Goal: Information Seeking & Learning: Learn about a topic

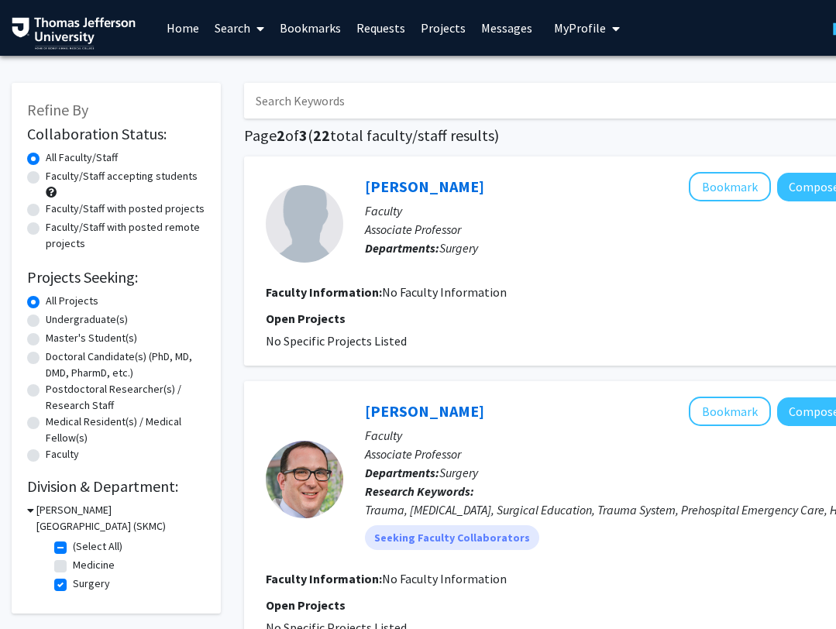
click at [390, 108] on input "Search Keywords" at bounding box center [548, 101] width 608 height 36
type input "[PERSON_NAME]"
checkbox input "false"
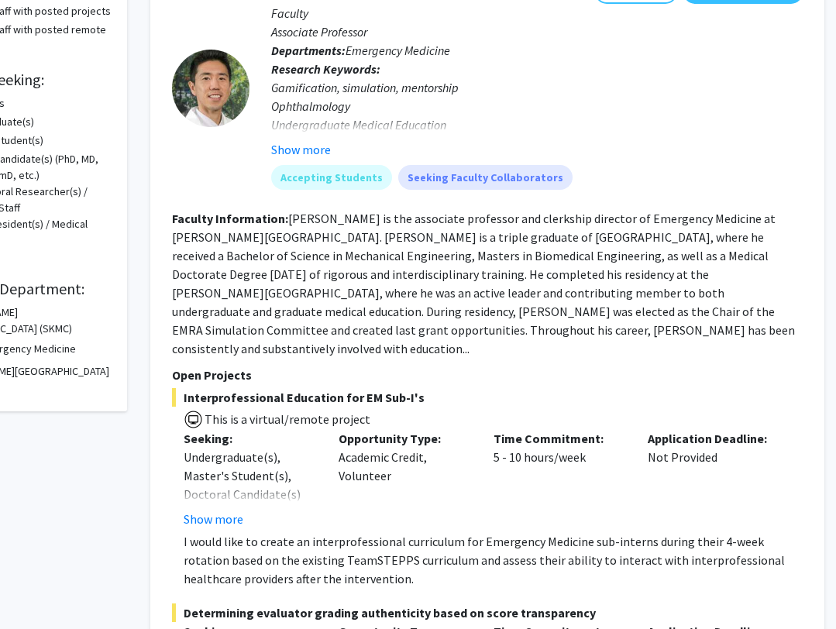
scroll to position [180, 94]
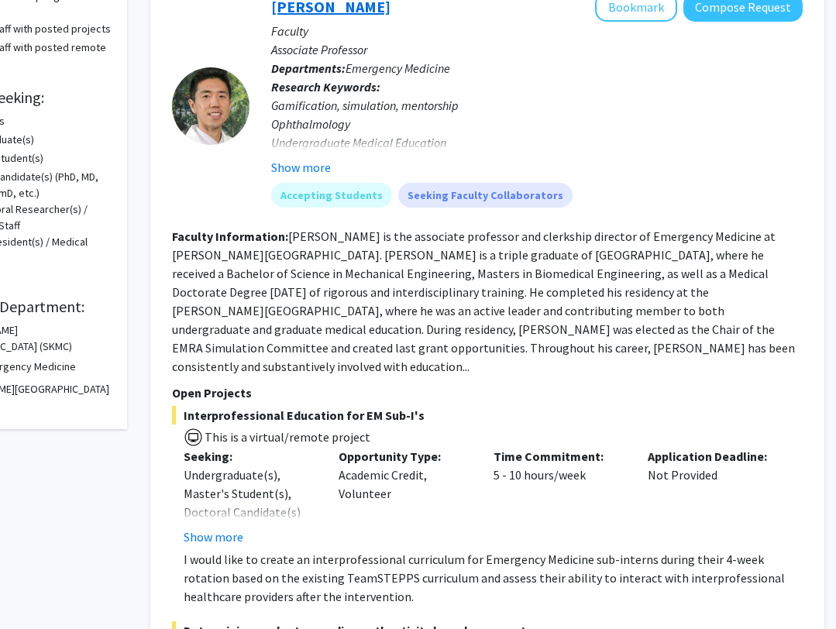
click at [320, 10] on link "[PERSON_NAME]" at bounding box center [330, 6] width 119 height 19
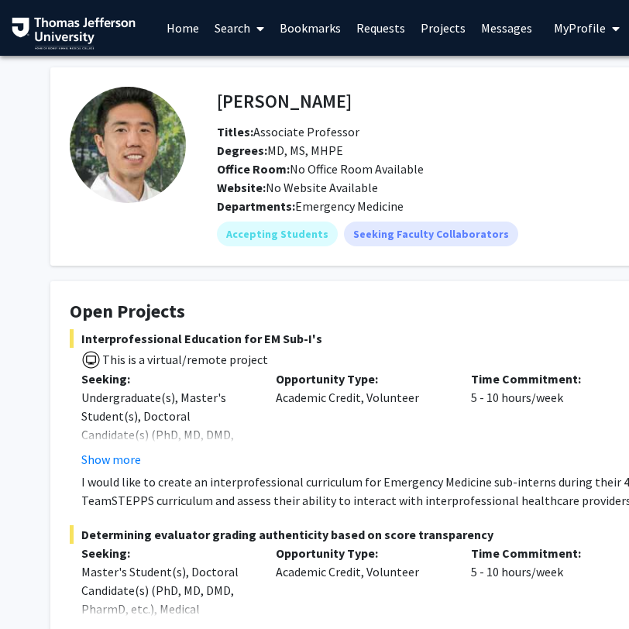
drag, startPoint x: 338, startPoint y: 100, endPoint x: 200, endPoint y: 100, distance: 138.6
click at [200, 100] on div "[PERSON_NAME] Bookmark Compose Request Titles: Associate Professor Degrees: MD,…" at bounding box center [523, 167] width 674 height 160
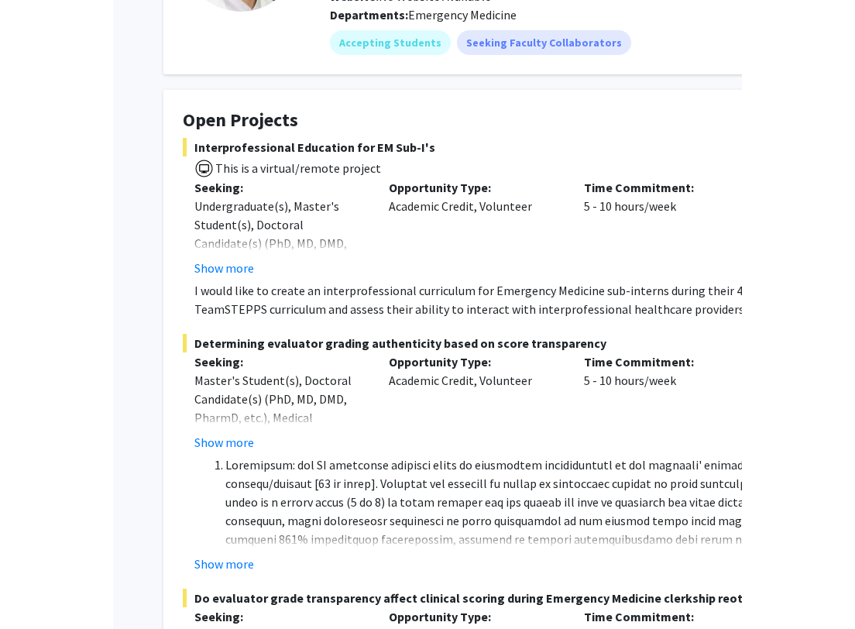
scroll to position [279, 0]
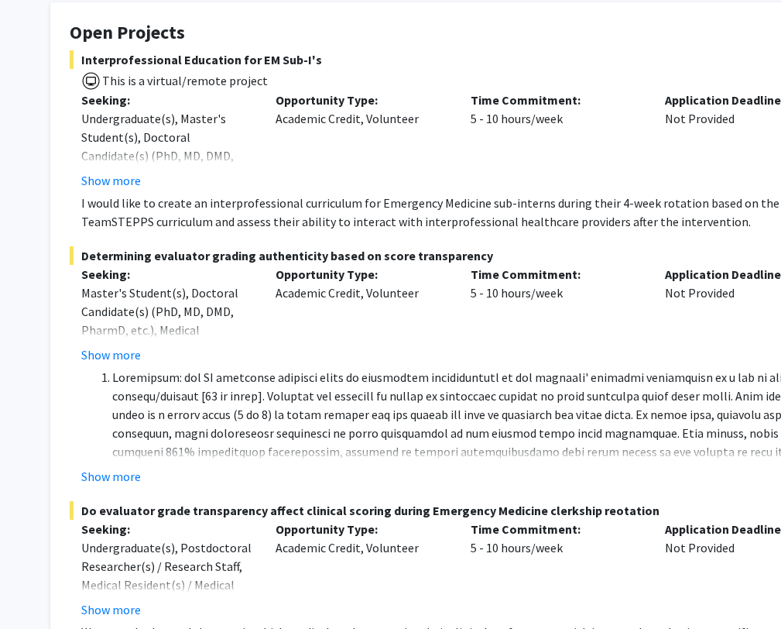
click at [458, 192] on div "Interprofessional Education for EM Sub-I's This is a virtual/remote project See…" at bounding box center [465, 140] width 790 height 181
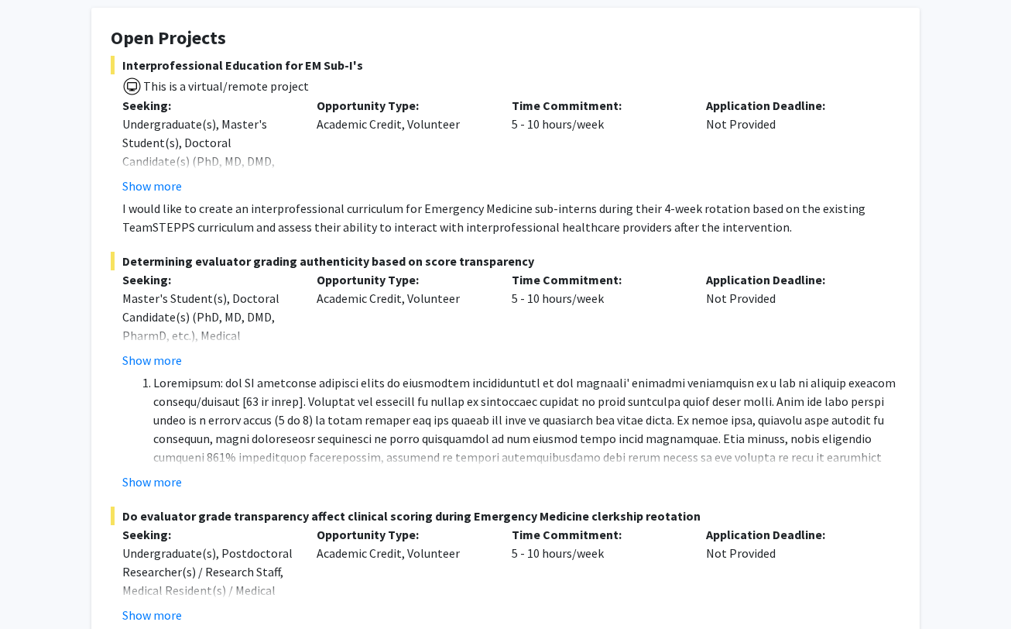
scroll to position [275, 0]
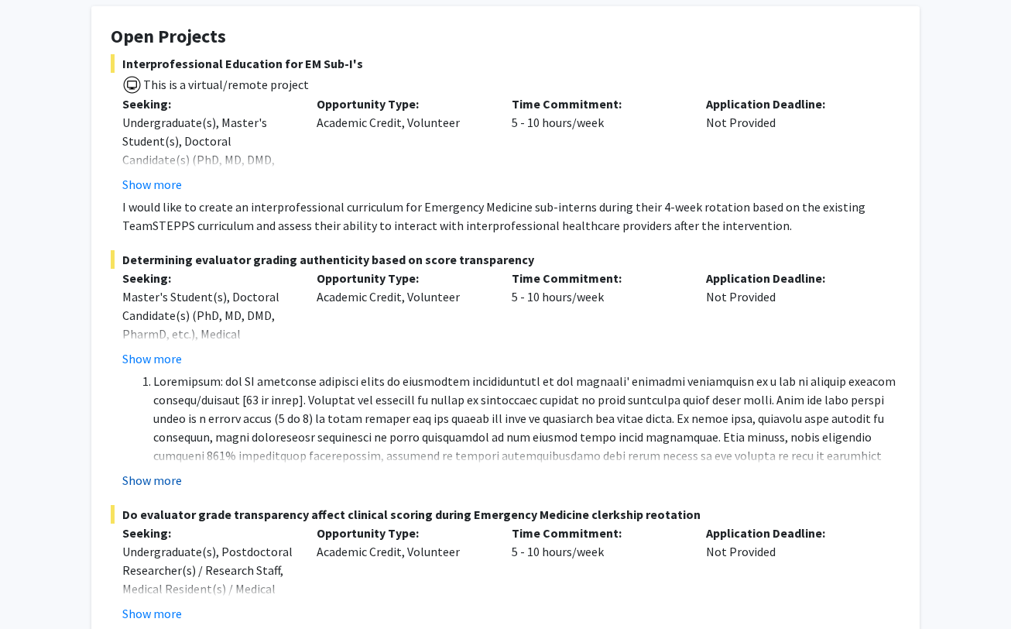
click at [170, 477] on button "Show more" at bounding box center [152, 480] width 60 height 19
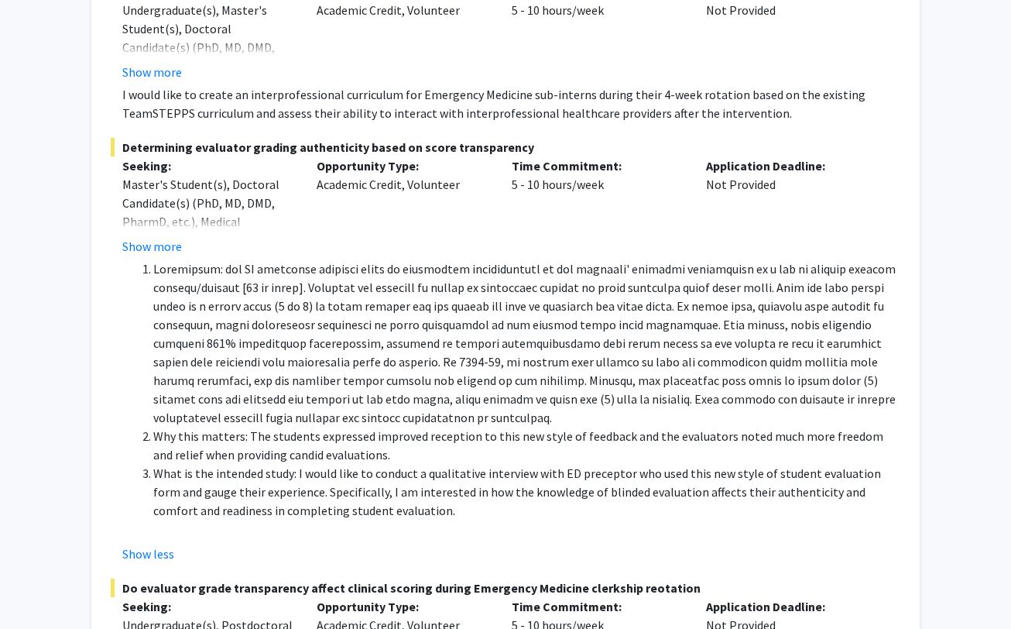
scroll to position [326, 0]
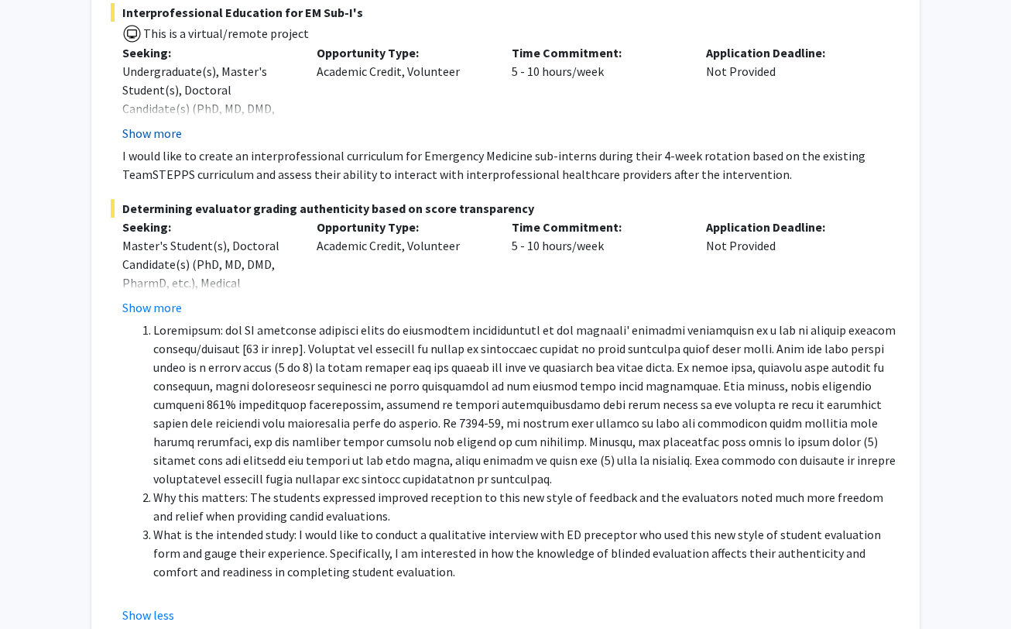
click at [165, 139] on button "Show more" at bounding box center [152, 133] width 60 height 19
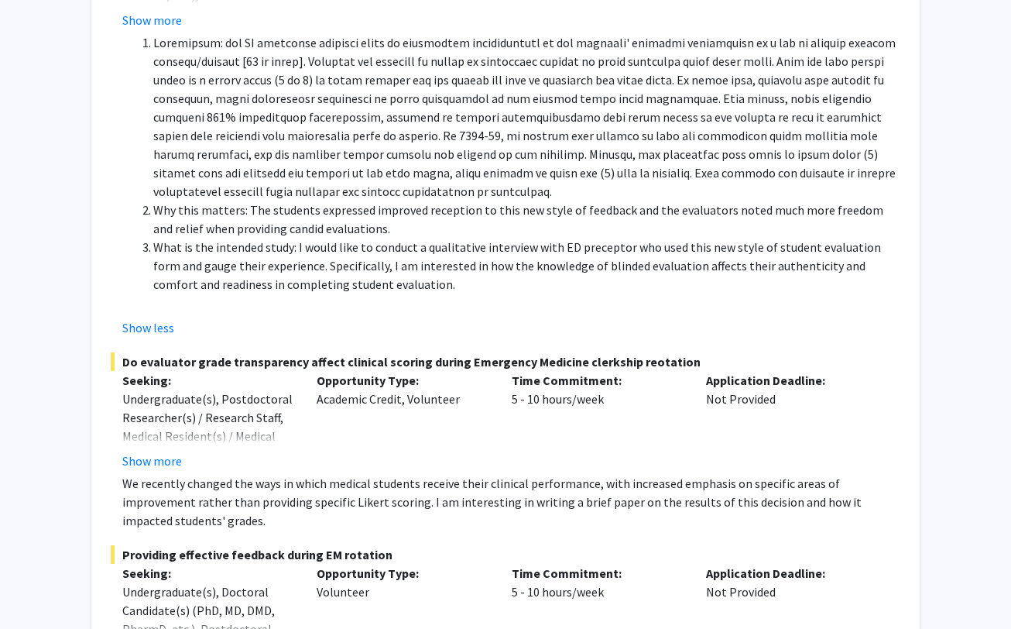
scroll to position [717, 0]
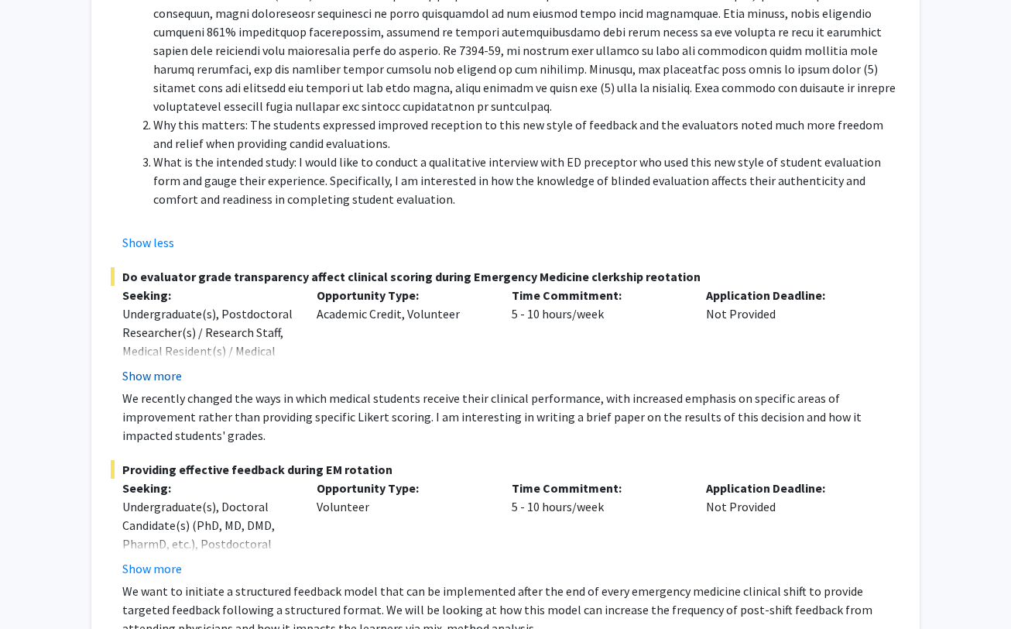
click at [156, 375] on button "Show more" at bounding box center [152, 375] width 60 height 19
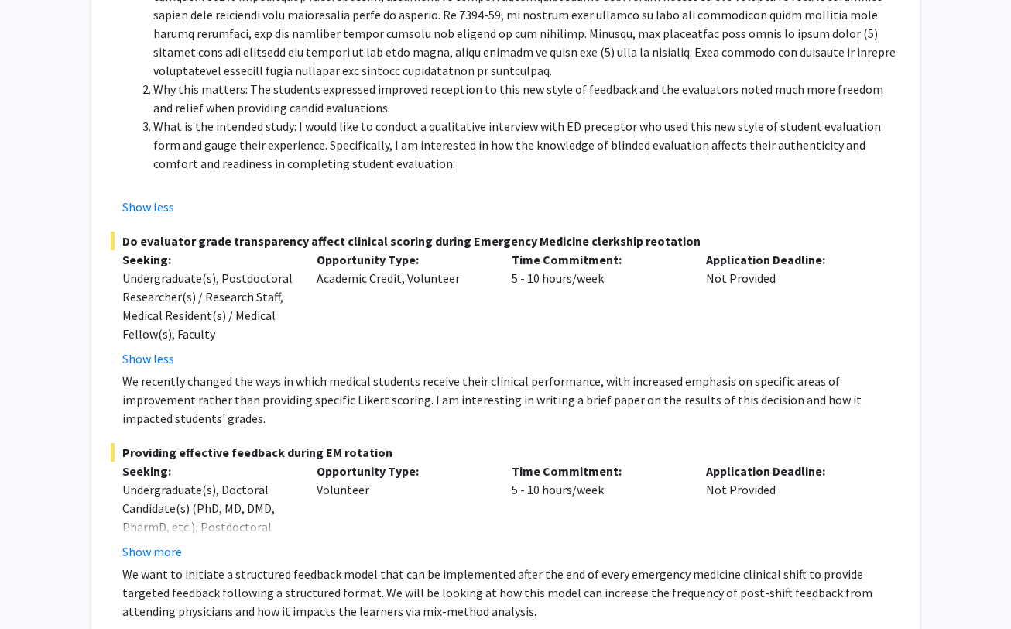
scroll to position [882, 0]
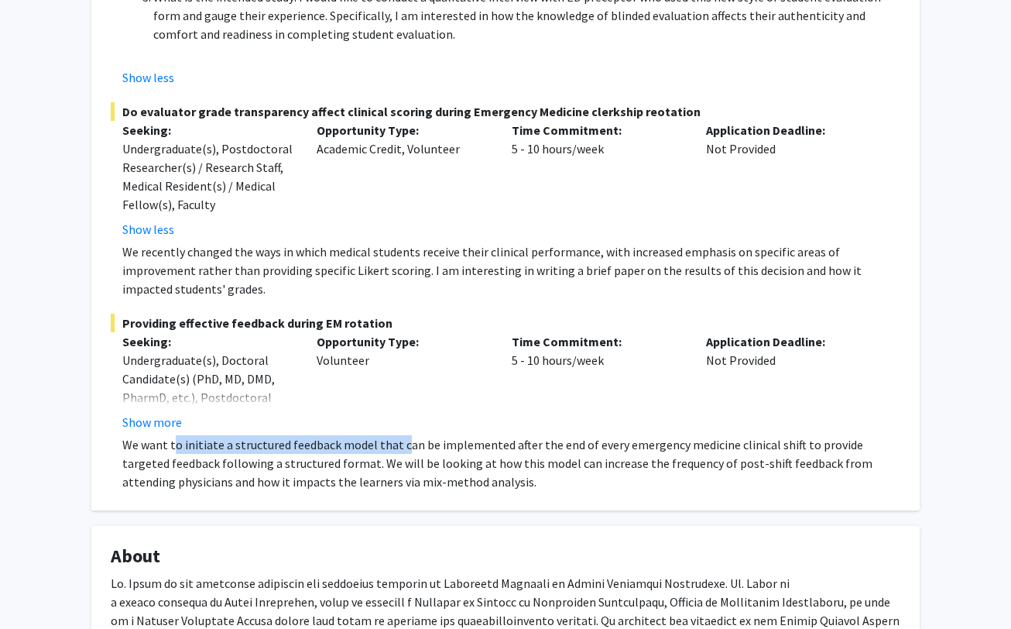
drag, startPoint x: 174, startPoint y: 448, endPoint x: 399, endPoint y: 448, distance: 224.6
click at [399, 448] on p "We want to initiate a structured feedback model that can be implemented after t…" at bounding box center [511, 463] width 778 height 56
click at [400, 481] on p "We want to initiate a structured feedback model that can be implemented after t…" at bounding box center [511, 463] width 778 height 56
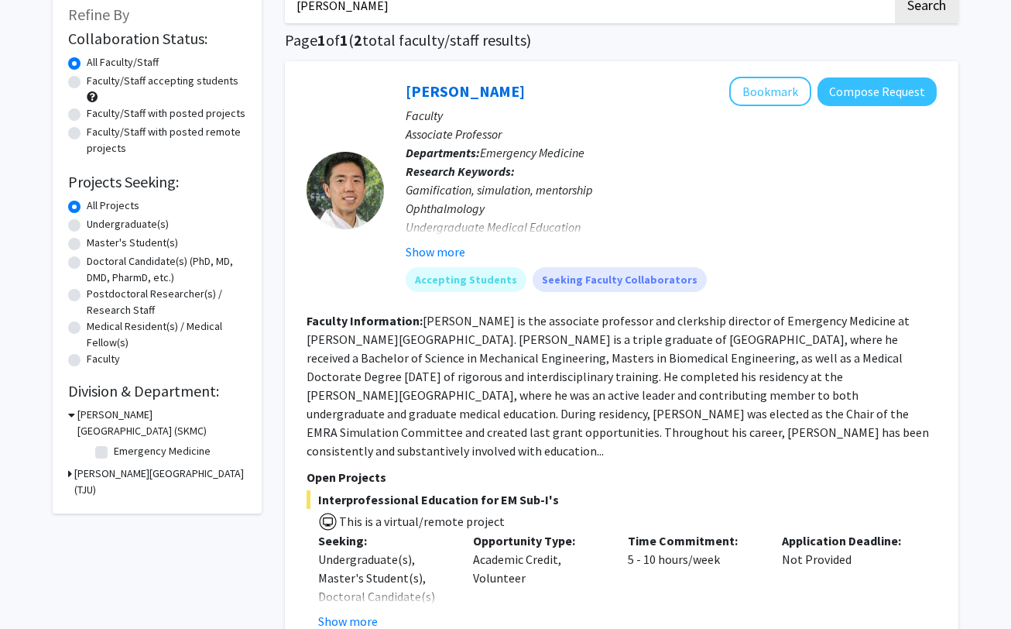
scroll to position [67, 0]
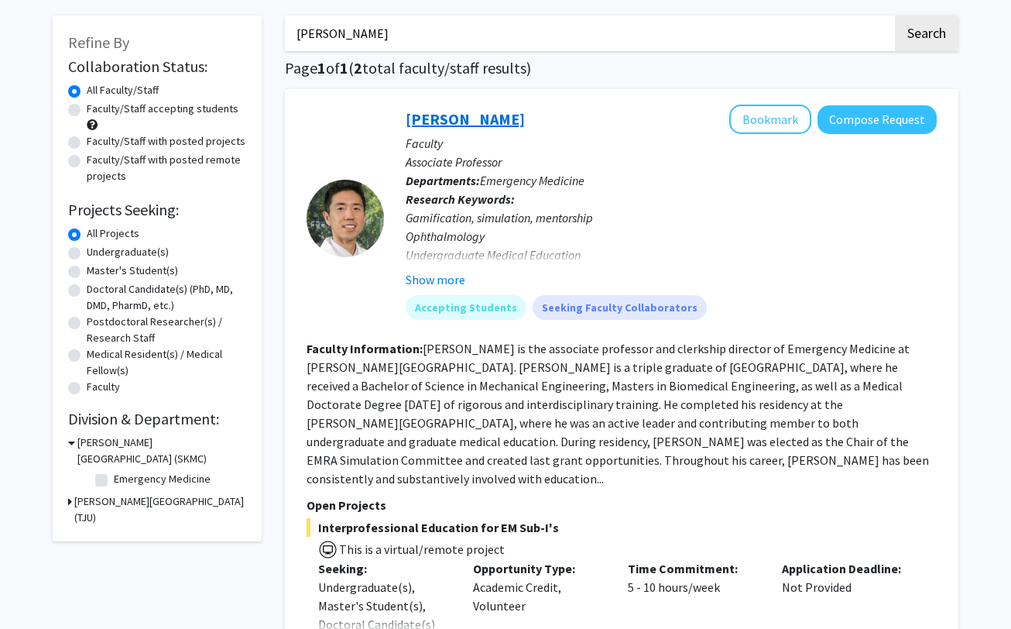
click at [446, 121] on link "[PERSON_NAME]" at bounding box center [465, 118] width 119 height 19
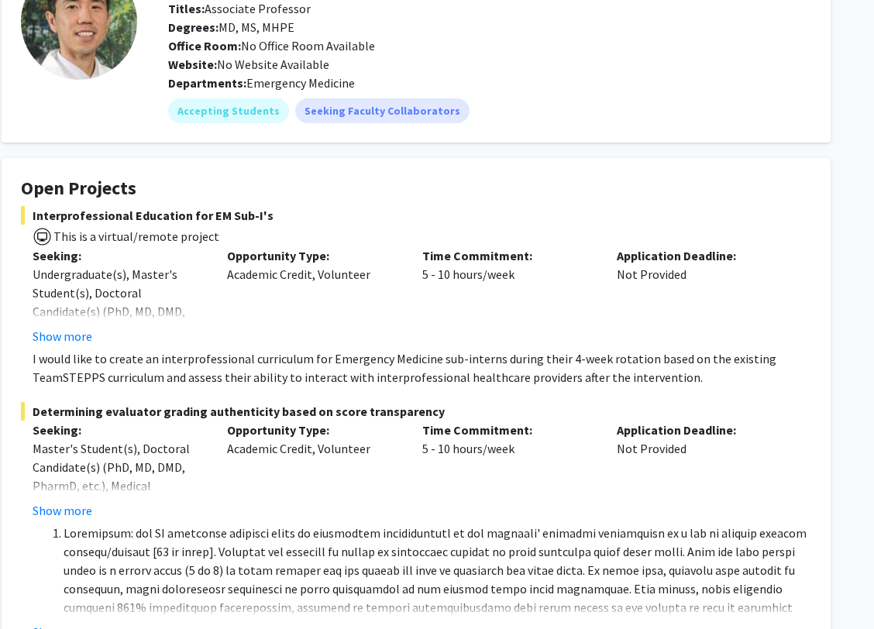
scroll to position [281, 49]
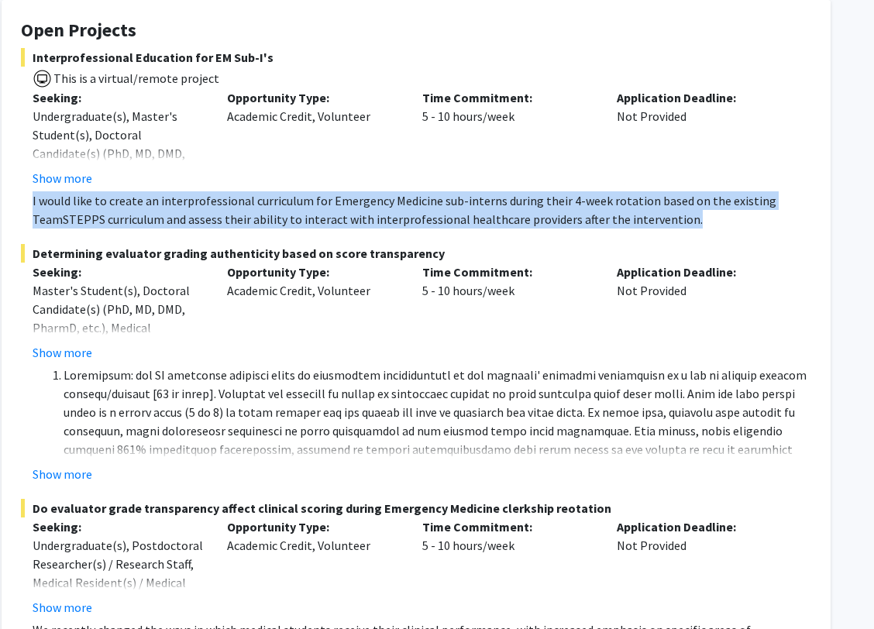
drag, startPoint x: 682, startPoint y: 221, endPoint x: 33, endPoint y: 191, distance: 649.7
click at [33, 191] on p "I would like to create an interprofessional curriculum for Emergency Medicine s…" at bounding box center [422, 209] width 778 height 37
copy p "I would like to create an interprofessional curriculum for Emergency Medicine s…"
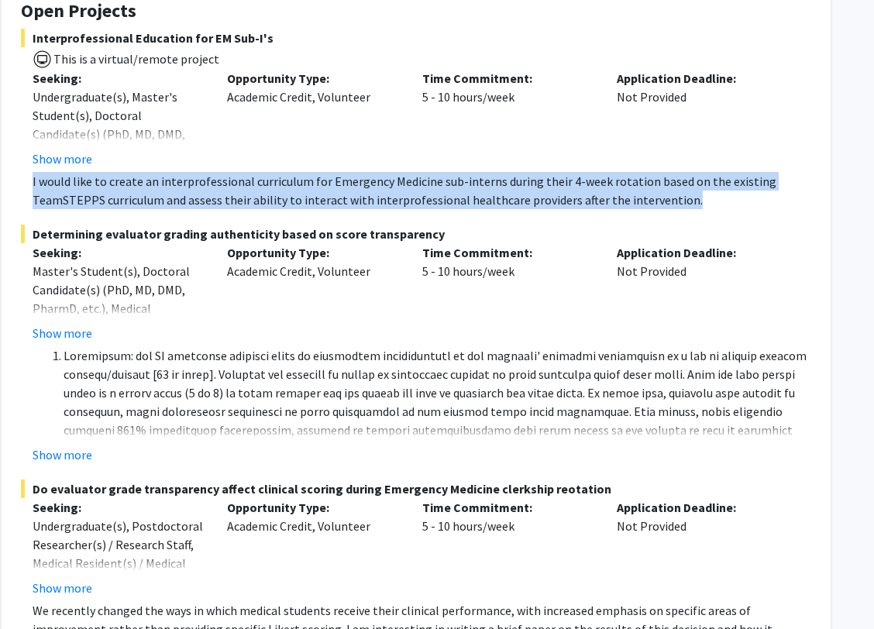
scroll to position [303, 49]
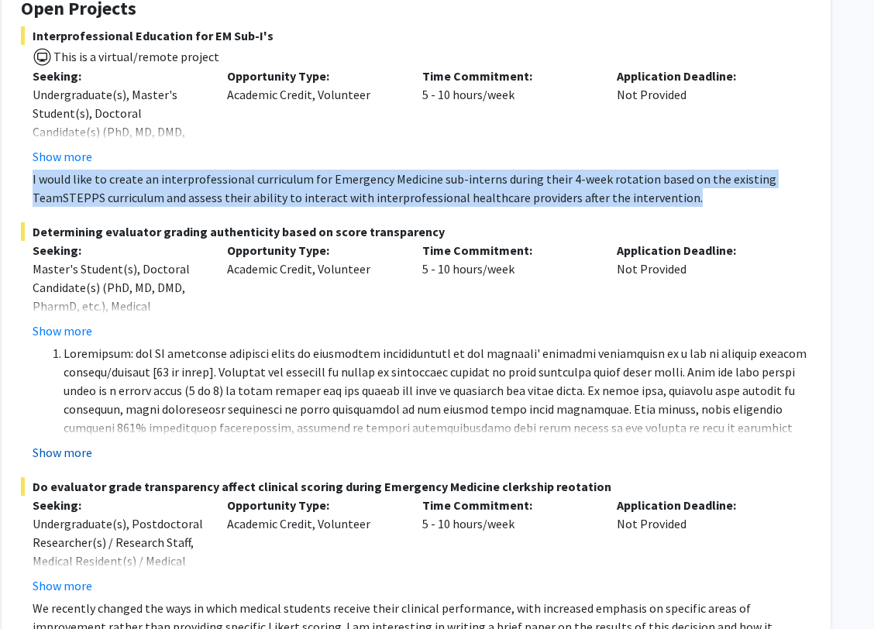
click at [61, 448] on button "Show more" at bounding box center [63, 452] width 60 height 19
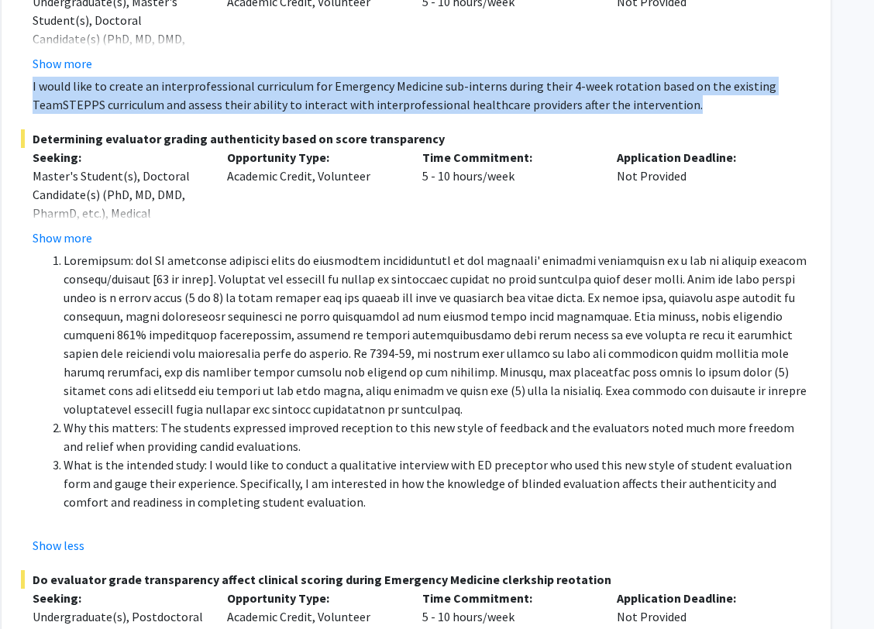
scroll to position [397, 49]
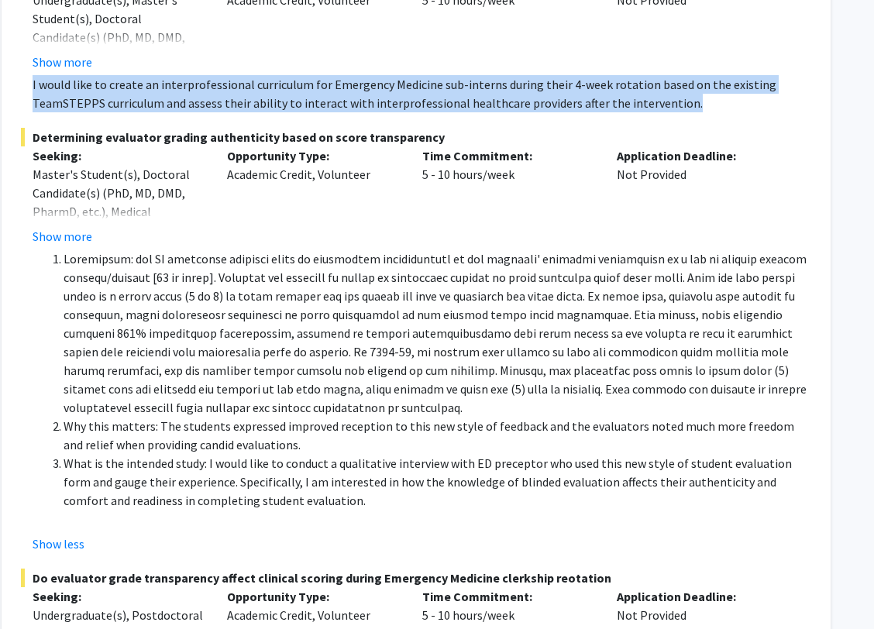
drag, startPoint x: 287, startPoint y: 441, endPoint x: 53, endPoint y: 429, distance: 234.2
click at [64, 429] on li "Why this matters: The students expressed improved reception to this new style o…" at bounding box center [437, 435] width 747 height 37
click at [177, 439] on li "Why this matters: The students expressed improved reception to this new style o…" at bounding box center [437, 435] width 747 height 37
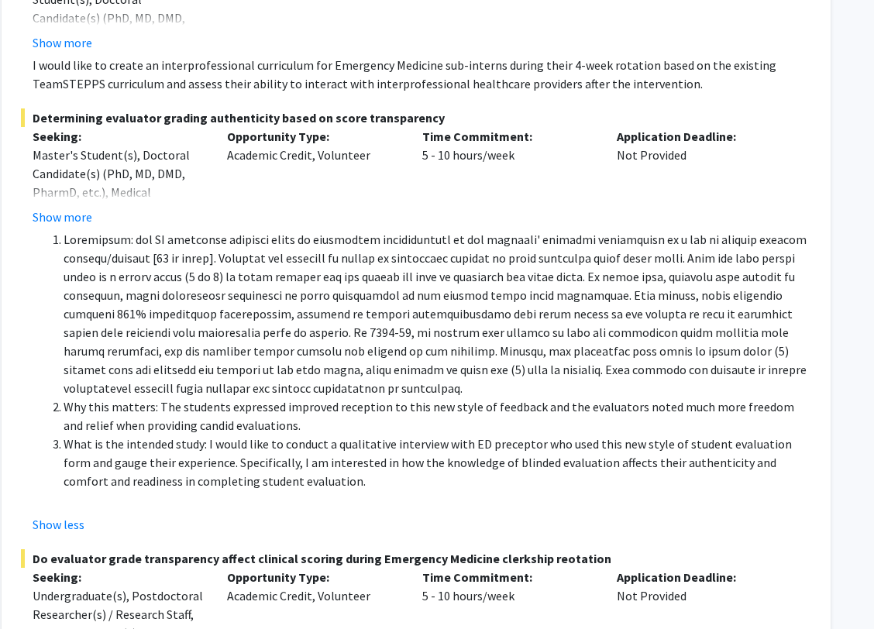
scroll to position [420, 49]
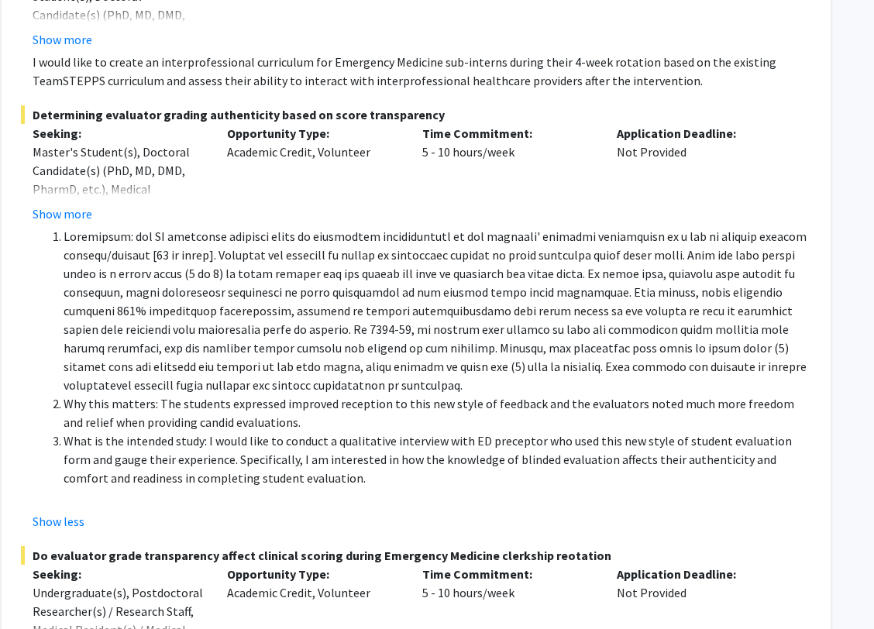
click at [301, 477] on li "What is the intended study: I would like to conduct a qualitative interview wit…" at bounding box center [437, 459] width 747 height 56
drag, startPoint x: 484, startPoint y: 458, endPoint x: 585, endPoint y: 458, distance: 100.7
click at [585, 458] on li "What is the intended study: I would like to conduct a qualitative interview wit…" at bounding box center [437, 459] width 747 height 56
click at [582, 479] on li "What is the intended study: I would like to conduct a qualitative interview wit…" at bounding box center [437, 459] width 747 height 56
click at [270, 490] on p at bounding box center [422, 496] width 778 height 19
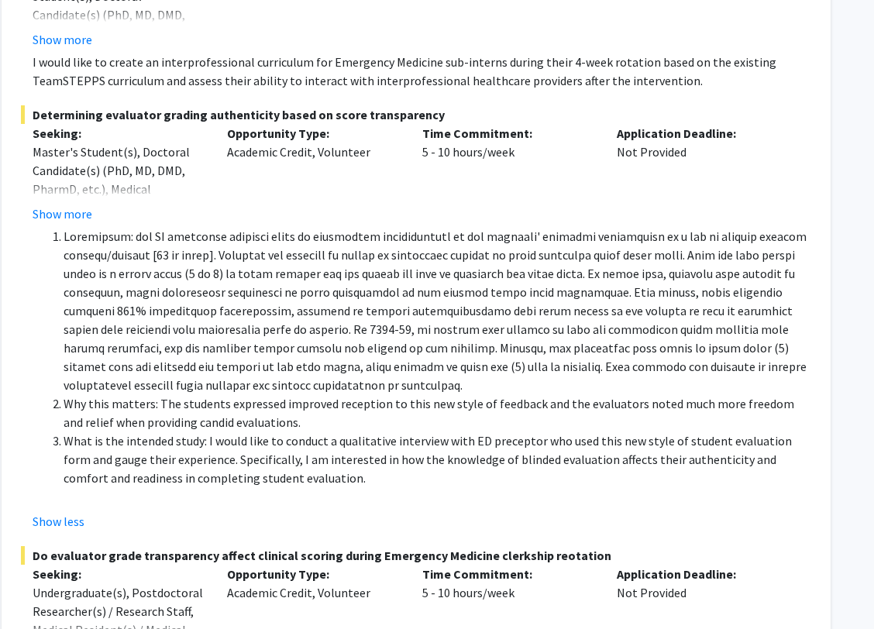
click at [295, 479] on li "What is the intended study: I would like to conduct a qualitative interview wit…" at bounding box center [437, 459] width 747 height 56
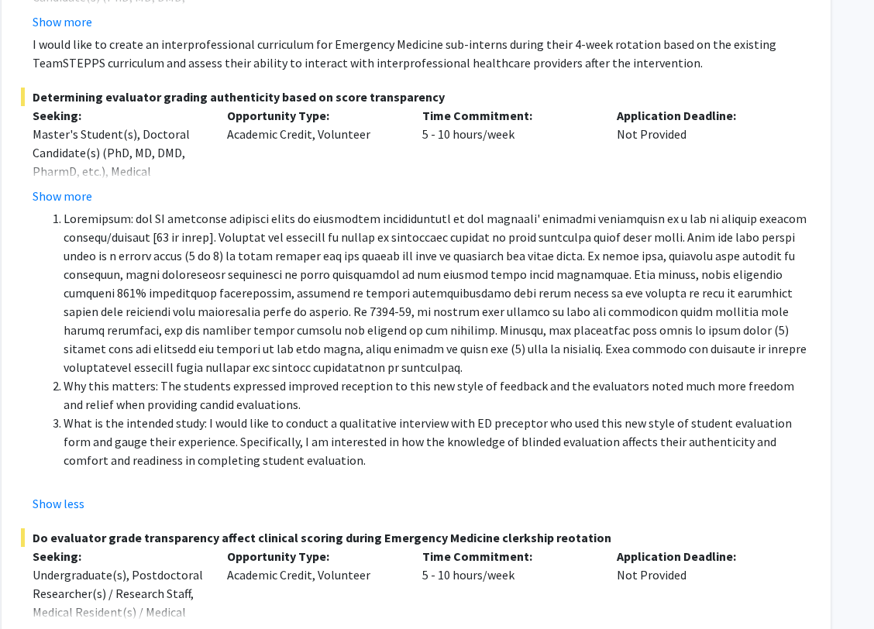
scroll to position [438, 49]
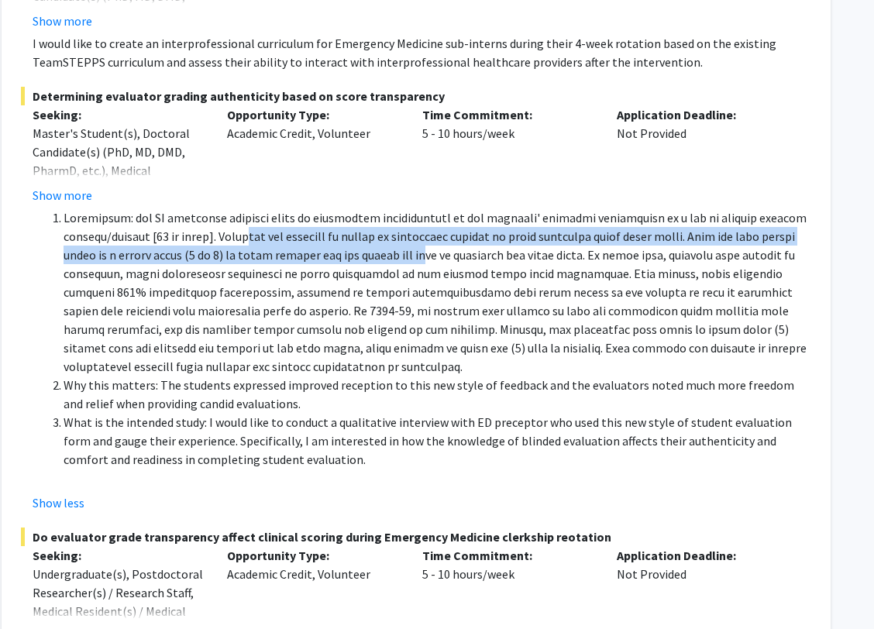
drag, startPoint x: 247, startPoint y: 235, endPoint x: 420, endPoint y: 246, distance: 173.1
click at [421, 246] on li at bounding box center [437, 291] width 747 height 167
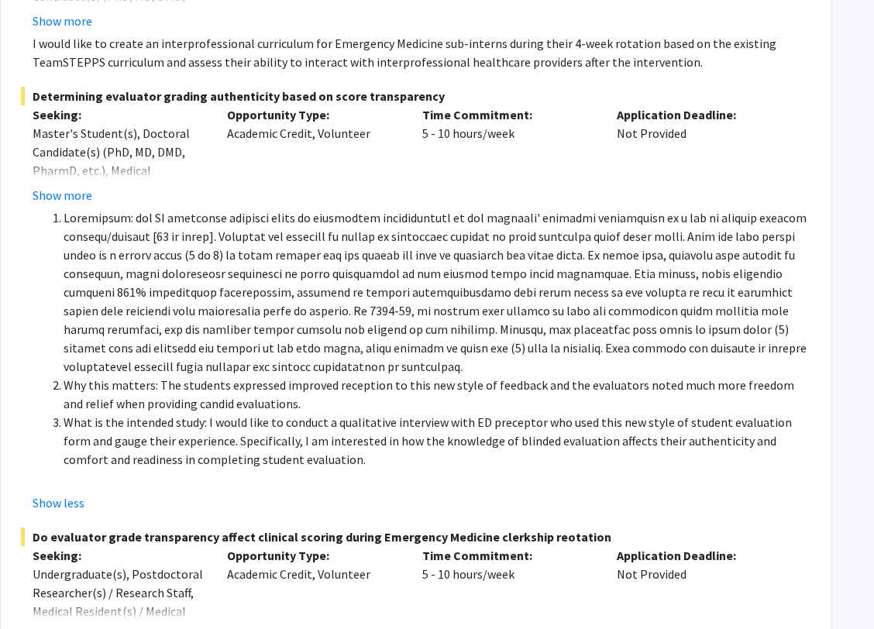
click at [425, 290] on li at bounding box center [437, 291] width 747 height 167
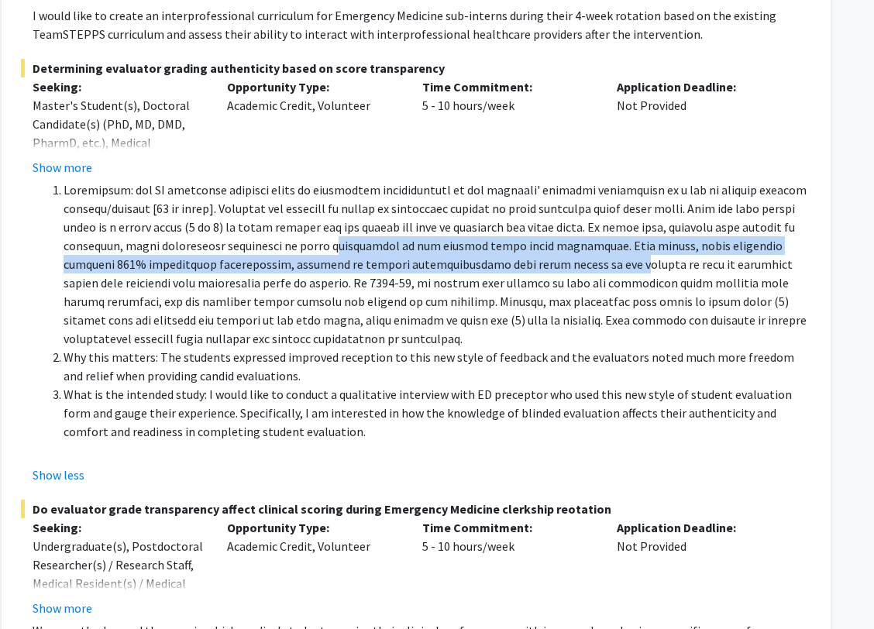
drag, startPoint x: 314, startPoint y: 244, endPoint x: 520, endPoint y: 263, distance: 206.9
click at [520, 263] on li at bounding box center [437, 263] width 747 height 167
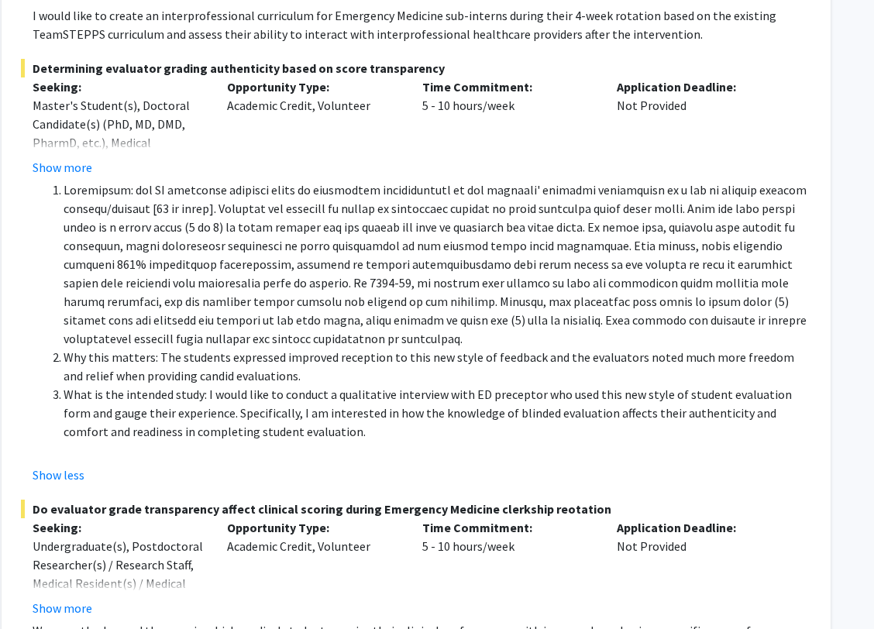
click at [524, 294] on li at bounding box center [437, 263] width 747 height 167
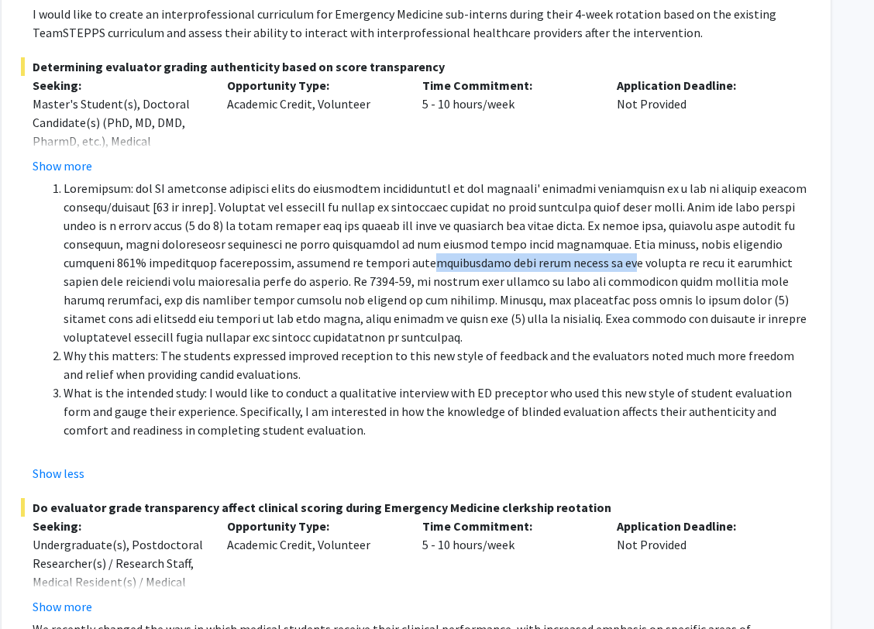
drag, startPoint x: 327, startPoint y: 263, endPoint x: 500, endPoint y: 264, distance: 173.5
click at [500, 264] on li at bounding box center [437, 262] width 747 height 167
click at [503, 324] on li at bounding box center [437, 262] width 747 height 167
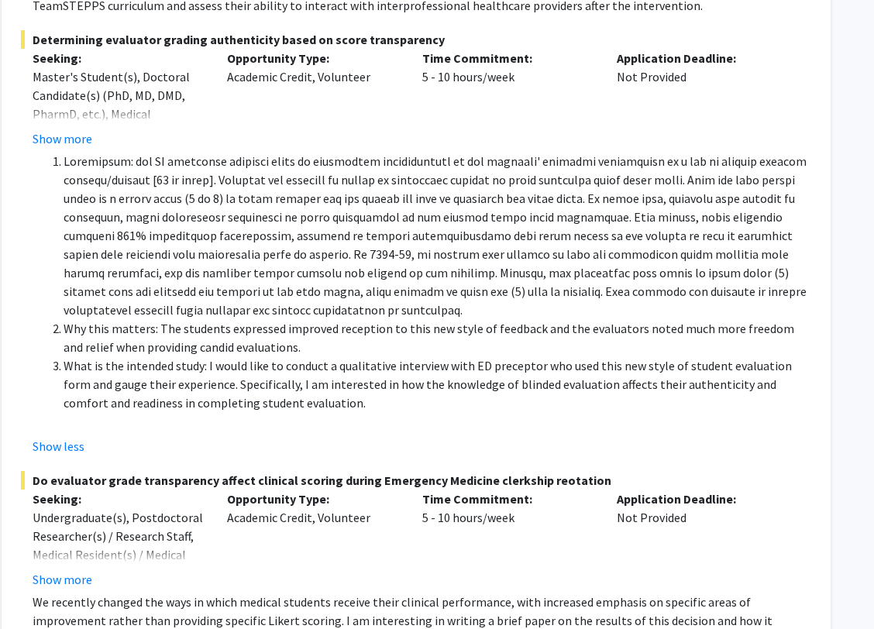
scroll to position [506, 49]
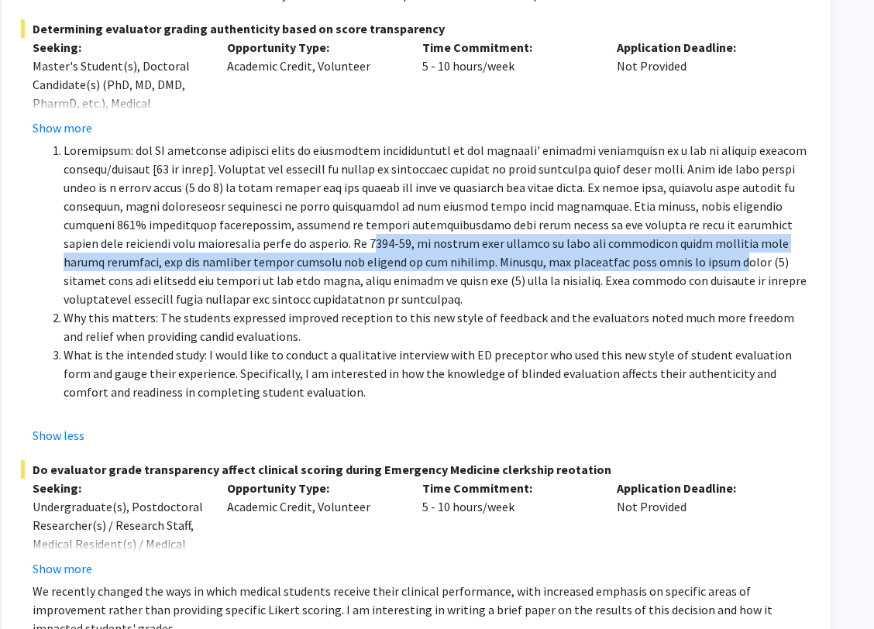
drag, startPoint x: 227, startPoint y: 236, endPoint x: 467, endPoint y: 259, distance: 241.1
click at [467, 259] on li at bounding box center [437, 224] width 747 height 167
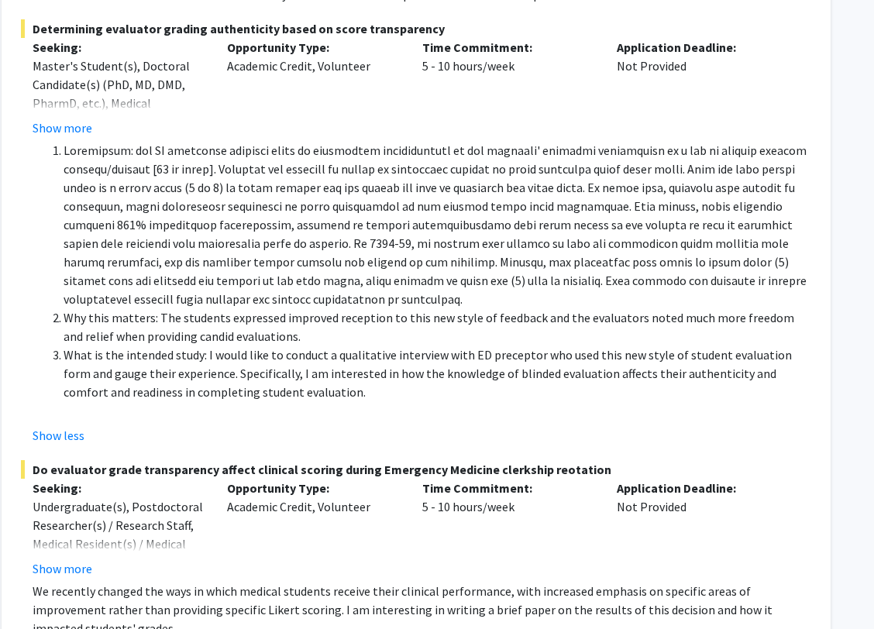
click at [479, 338] on li "Why this matters: The students expressed improved reception to this new style o…" at bounding box center [437, 326] width 747 height 37
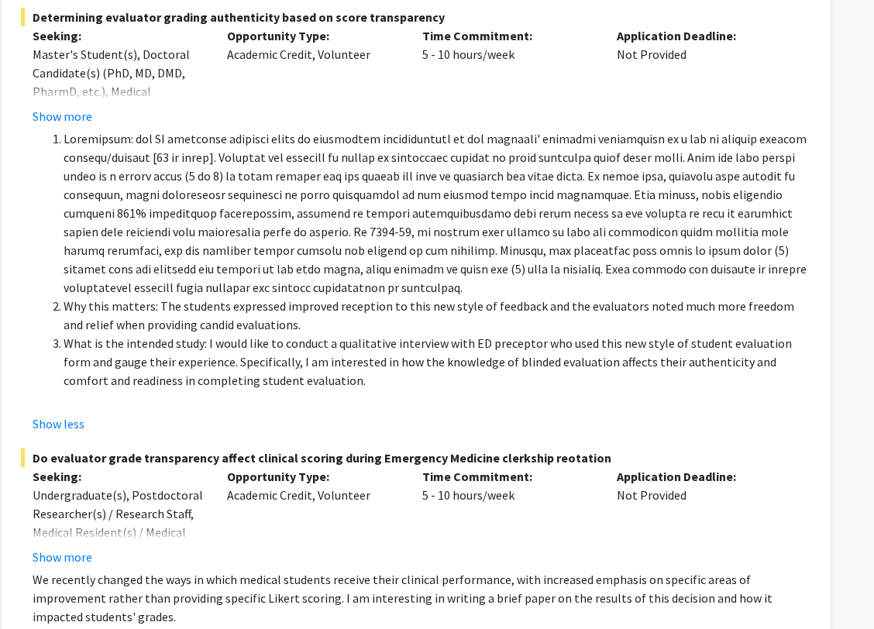
scroll to position [520, 49]
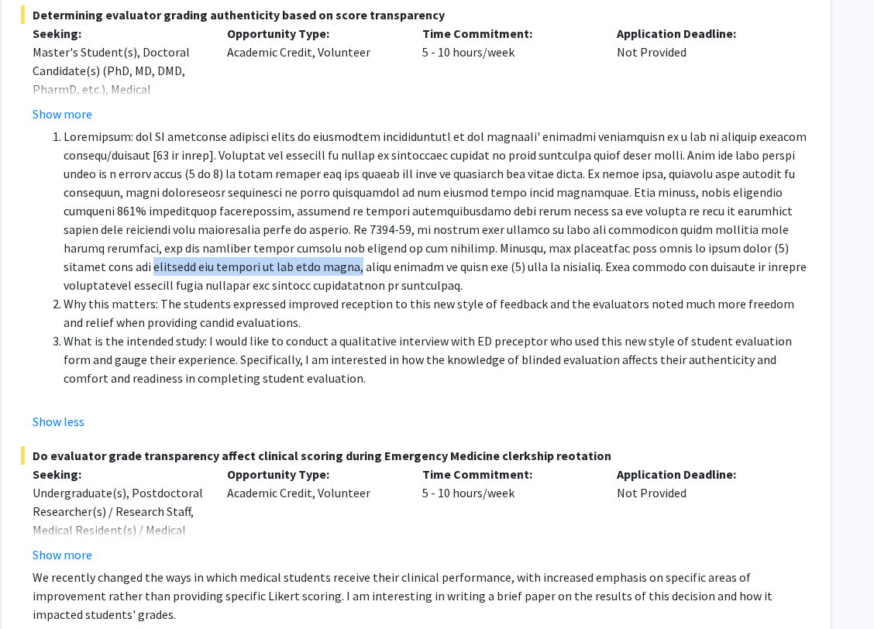
drag, startPoint x: 601, startPoint y: 248, endPoint x: 801, endPoint y: 249, distance: 199.8
click at [802, 249] on li at bounding box center [437, 210] width 747 height 167
click at [596, 316] on li "Why this matters: The students expressed improved reception to this new style o…" at bounding box center [437, 312] width 747 height 37
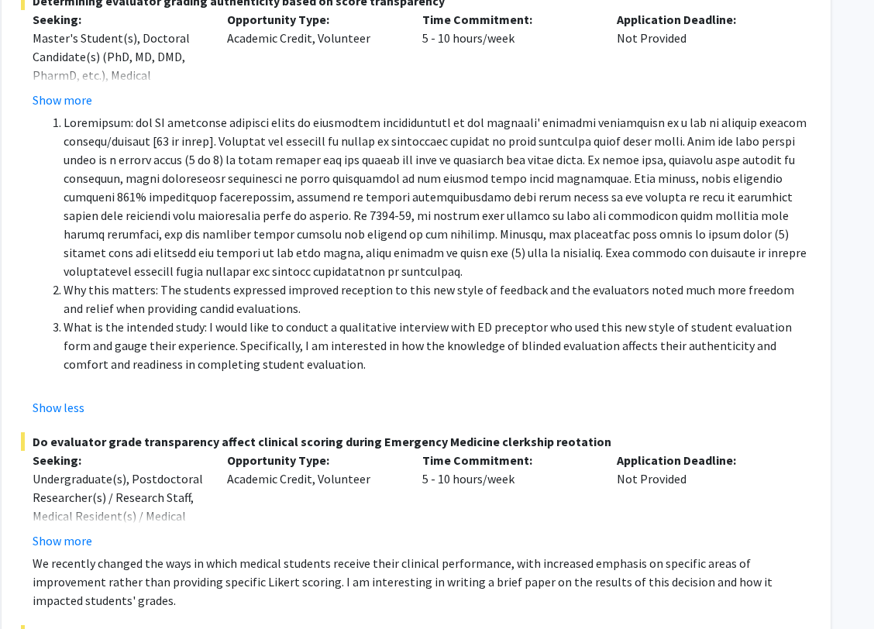
scroll to position [536, 49]
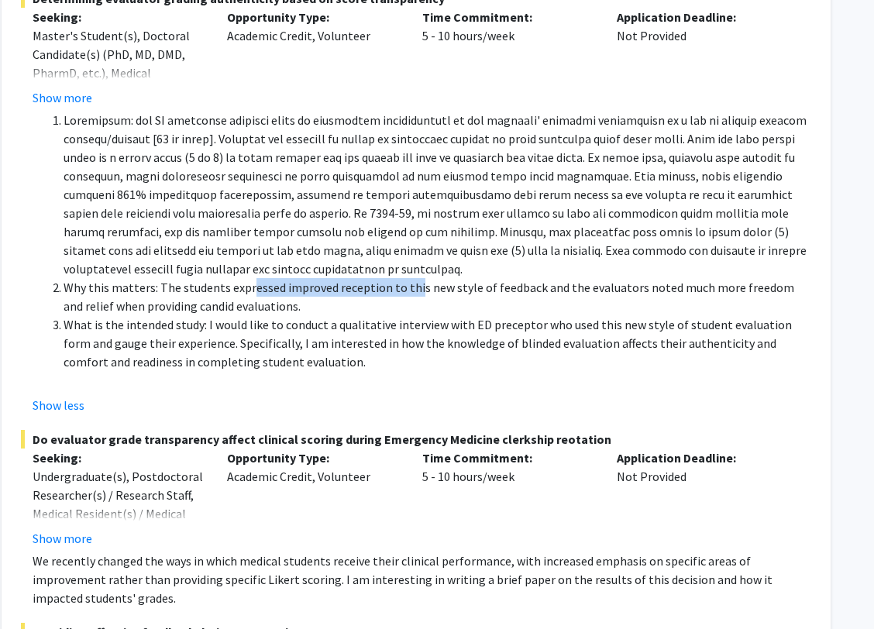
drag, startPoint x: 250, startPoint y: 291, endPoint x: 410, endPoint y: 291, distance: 159.5
click at [410, 291] on li "Why this matters: The students expressed improved reception to this new style o…" at bounding box center [437, 296] width 747 height 37
click at [410, 307] on li "Why this matters: The students expressed improved reception to this new style o…" at bounding box center [437, 296] width 747 height 37
click at [369, 362] on li "What is the intended study: I would like to conduct a qualitative interview wit…" at bounding box center [437, 343] width 747 height 56
click at [358, 357] on li "What is the intended study: I would like to conduct a qualitative interview wit…" at bounding box center [437, 343] width 747 height 56
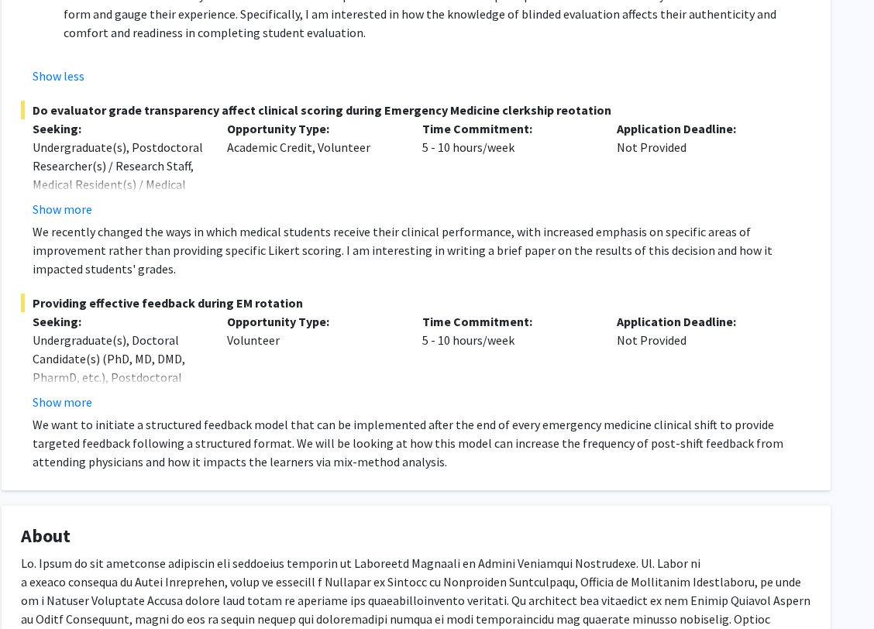
scroll to position [866, 49]
click at [53, 404] on button "Show more" at bounding box center [63, 401] width 60 height 19
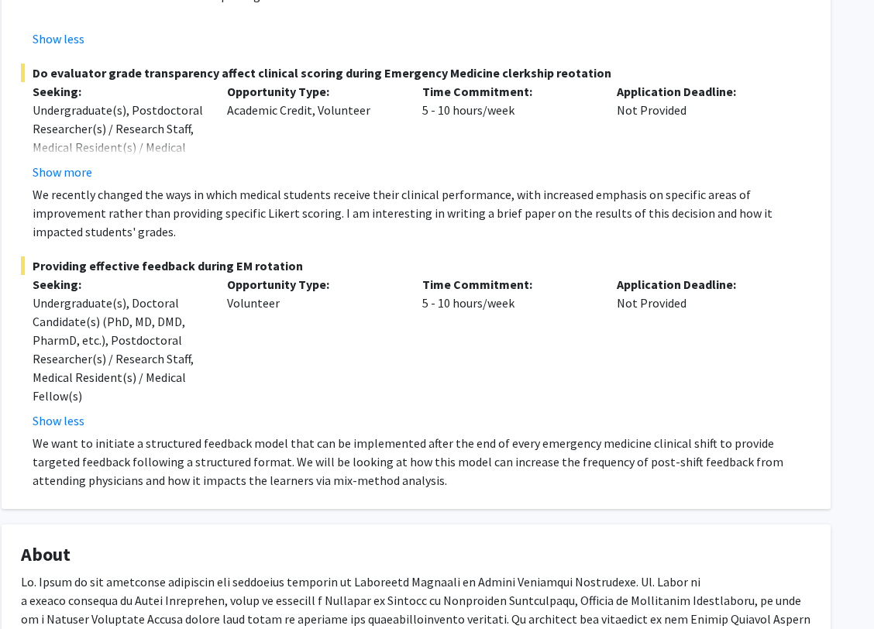
scroll to position [940, 49]
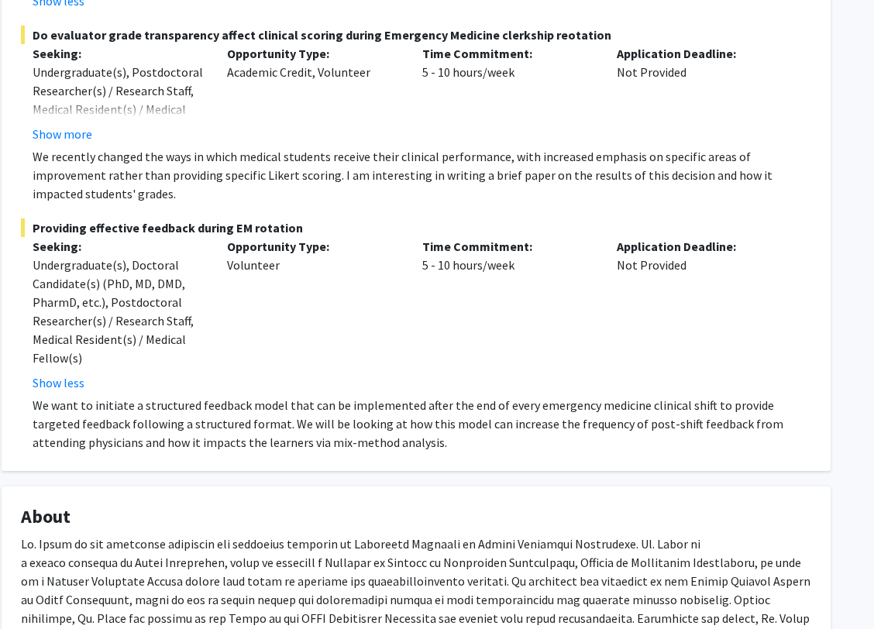
click at [382, 434] on p "We want to initiate a structured feedback model that can be implemented after t…" at bounding box center [422, 424] width 778 height 56
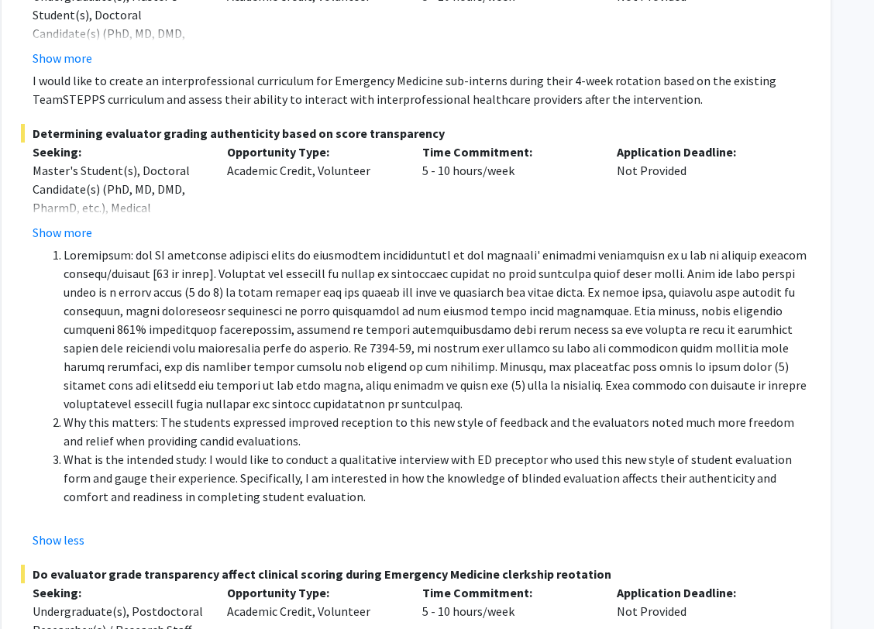
scroll to position [383, 49]
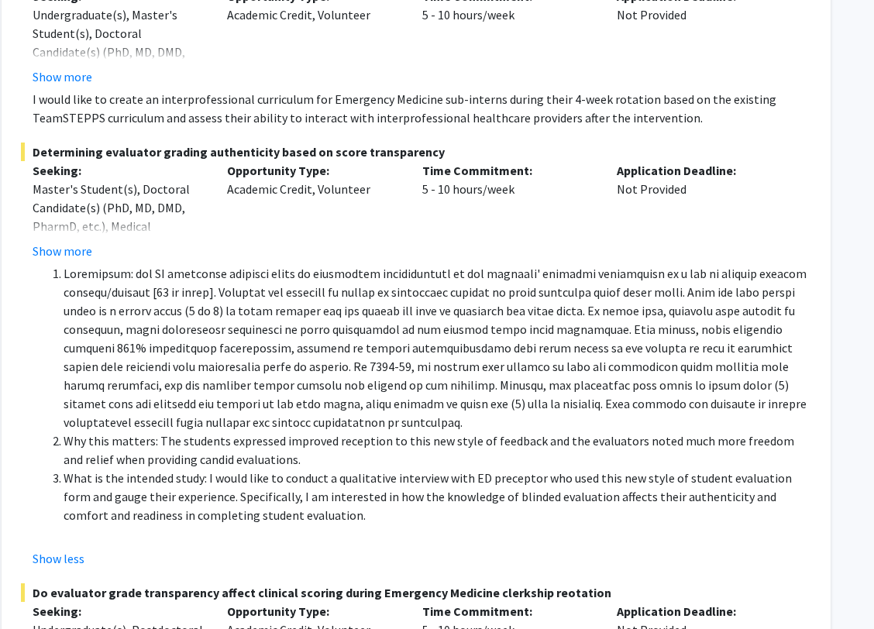
drag, startPoint x: 315, startPoint y: 517, endPoint x: 50, endPoint y: 268, distance: 363.8
click at [50, 268] on ol "Why this matters: The students expressed improved reception to this new style o…" at bounding box center [422, 394] width 778 height 260
copy ol "Background: the EM clerkship rotation grade is determined predominantly on the …"
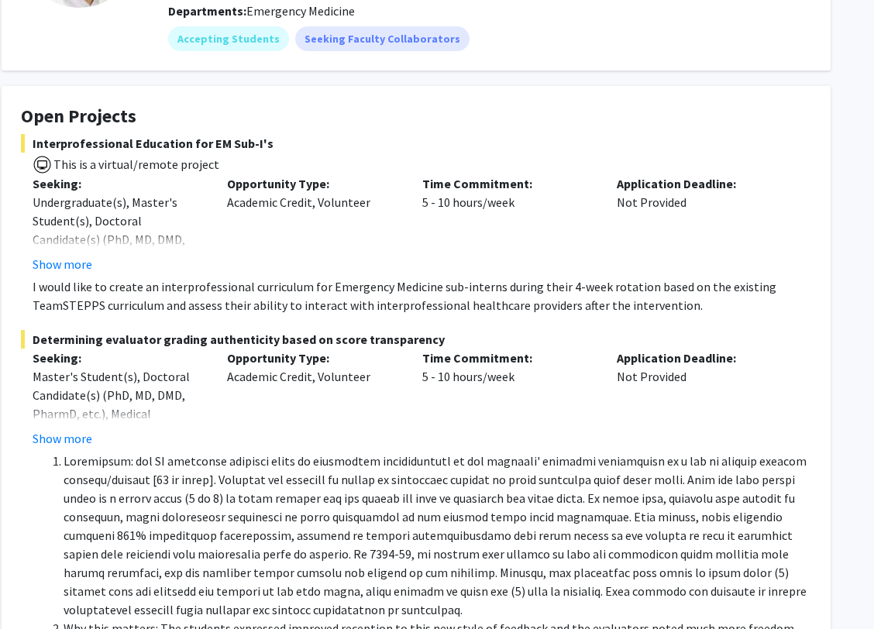
scroll to position [0, 49]
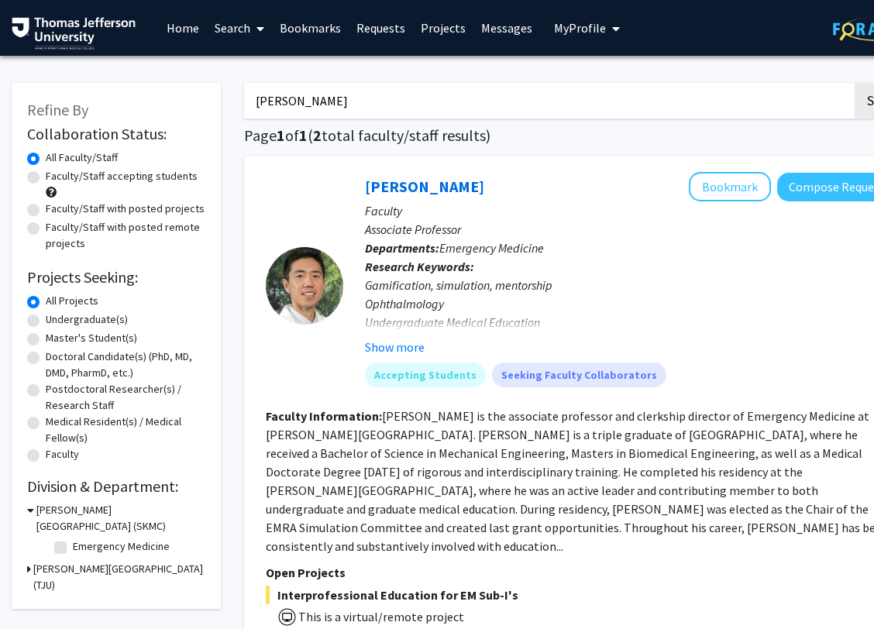
click at [311, 91] on input "[PERSON_NAME]" at bounding box center [548, 101] width 608 height 36
drag, startPoint x: 310, startPoint y: 98, endPoint x: 152, endPoint y: 98, distance: 158.0
type input "[PERSON_NAME]"
click at [835, 83] on button "Search" at bounding box center [886, 101] width 64 height 36
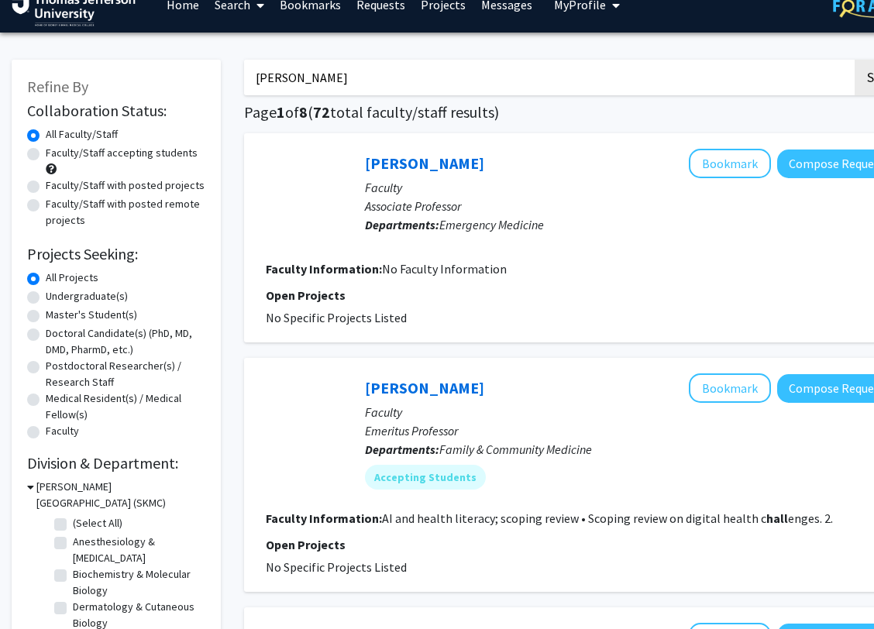
scroll to position [24, 0]
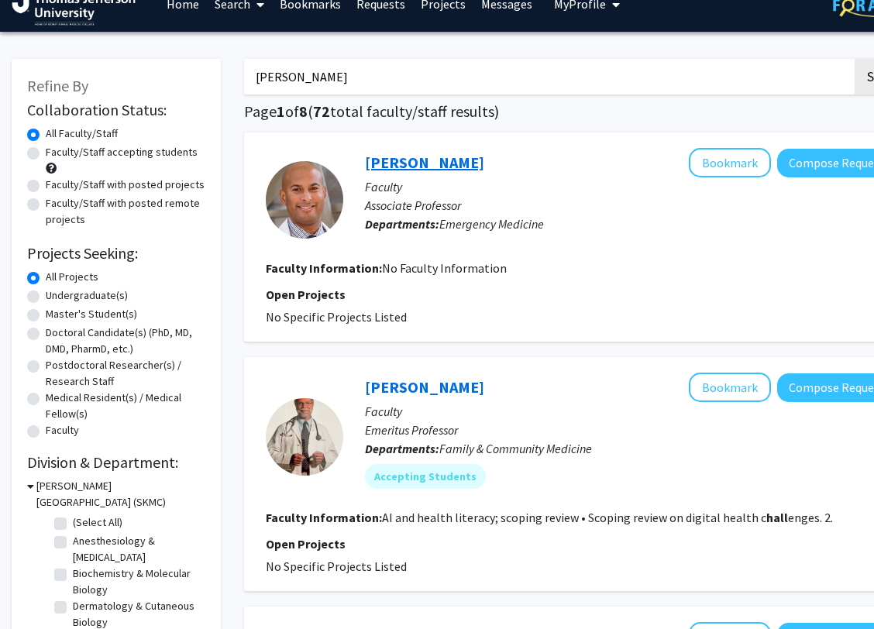
click at [393, 169] on link "[PERSON_NAME]" at bounding box center [424, 162] width 119 height 19
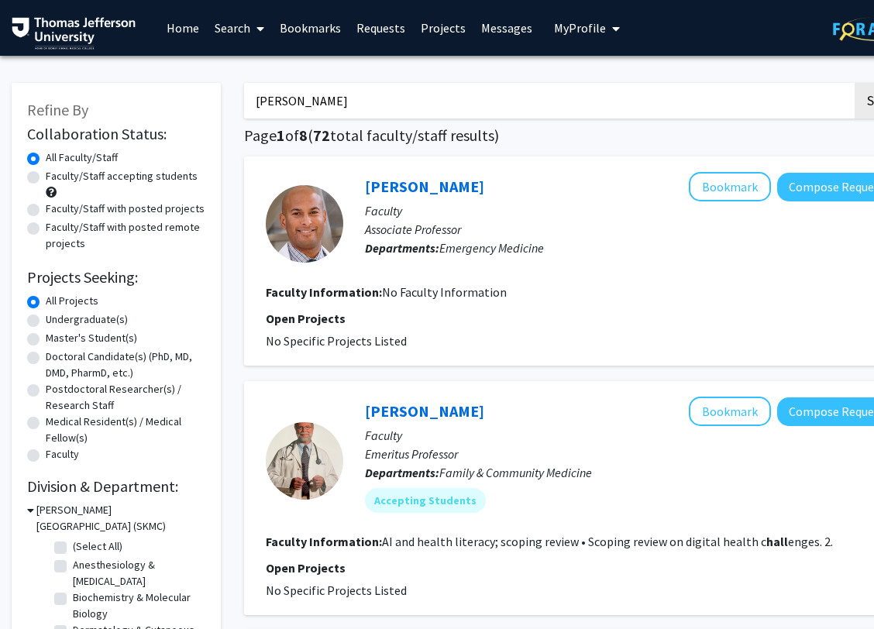
click at [331, 101] on input "[PERSON_NAME]" at bounding box center [548, 101] width 608 height 36
drag, startPoint x: 346, startPoint y: 101, endPoint x: 195, endPoint y: 101, distance: 151.0
type input "[PERSON_NAME]"
click at [835, 83] on button "Search" at bounding box center [886, 101] width 64 height 36
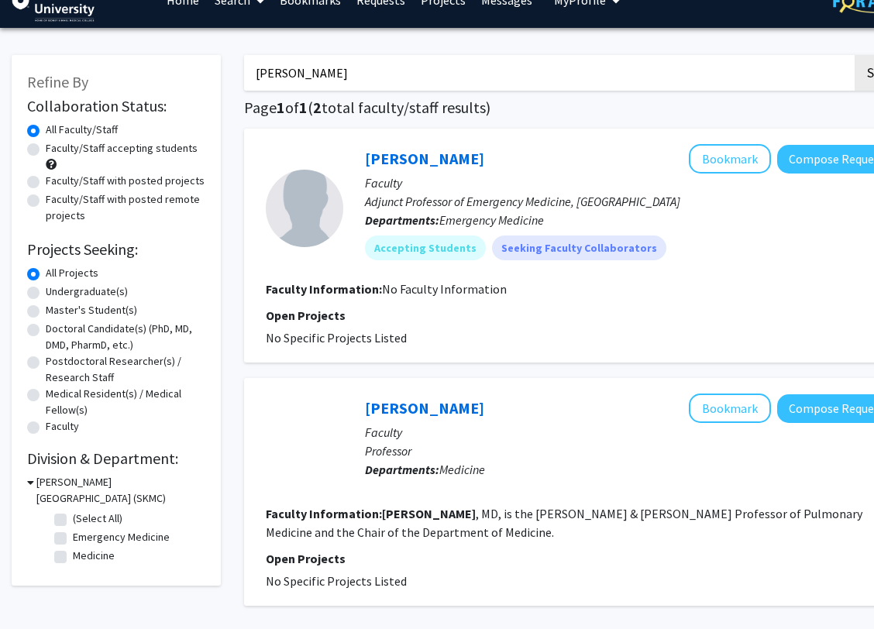
scroll to position [40, 0]
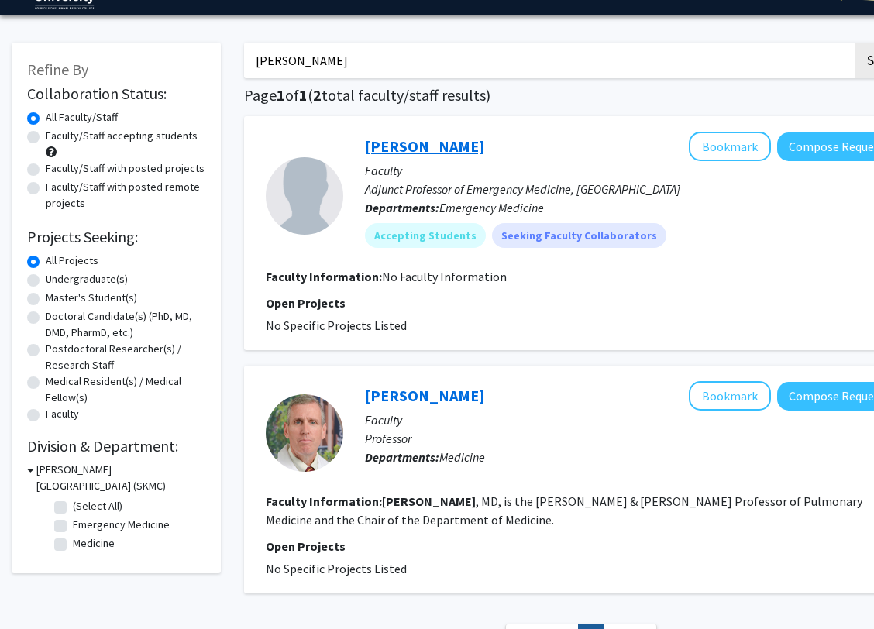
click at [402, 149] on link "[PERSON_NAME]" at bounding box center [424, 145] width 119 height 19
